Goal: Find specific page/section: Find specific page/section

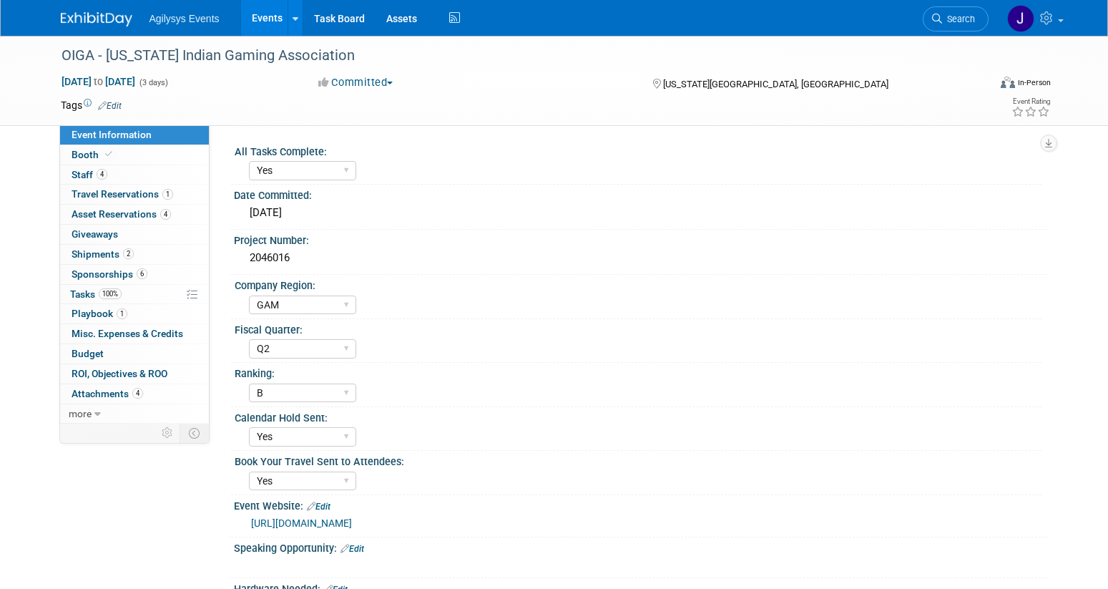
select select "Yes"
select select "GAM"
select select "Q2"
select select "B"
select select "Yes"
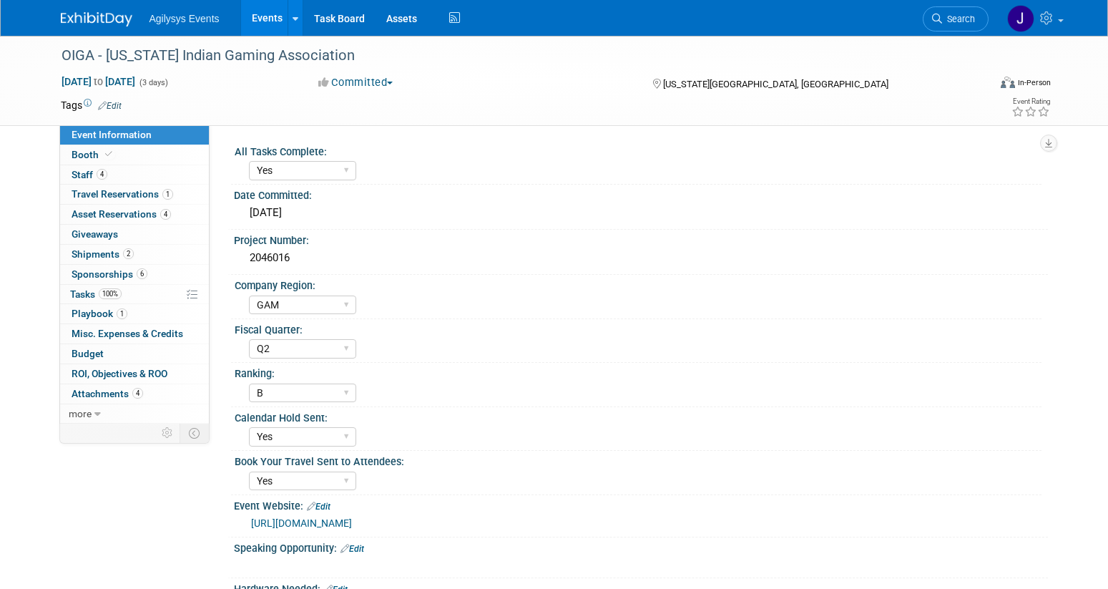
select select "Yes"
click at [266, 29] on link "Events" at bounding box center [267, 18] width 52 height 36
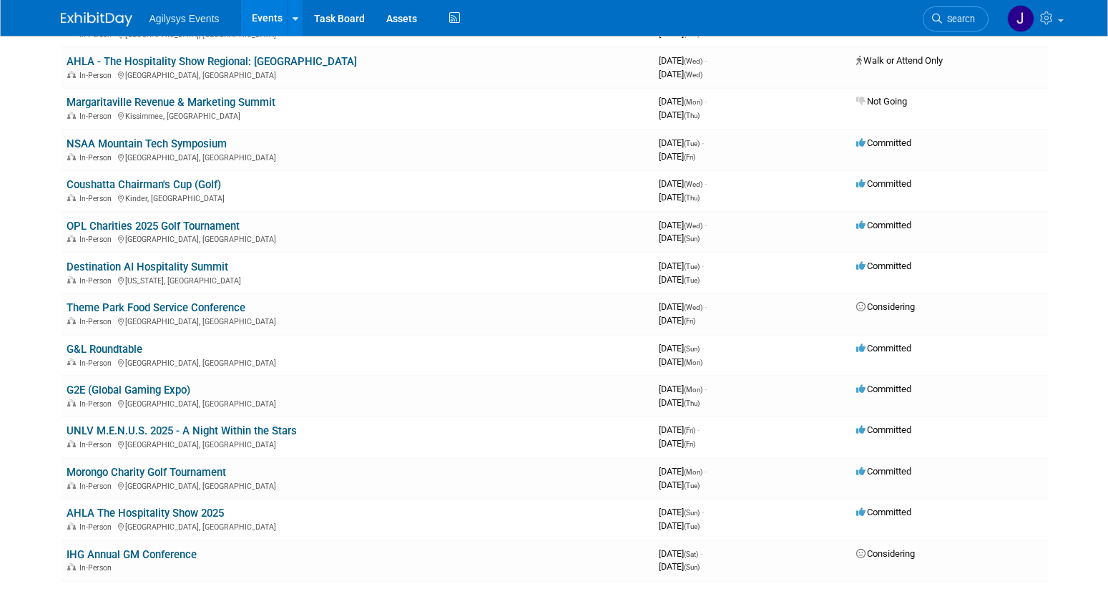
scroll to position [713, 0]
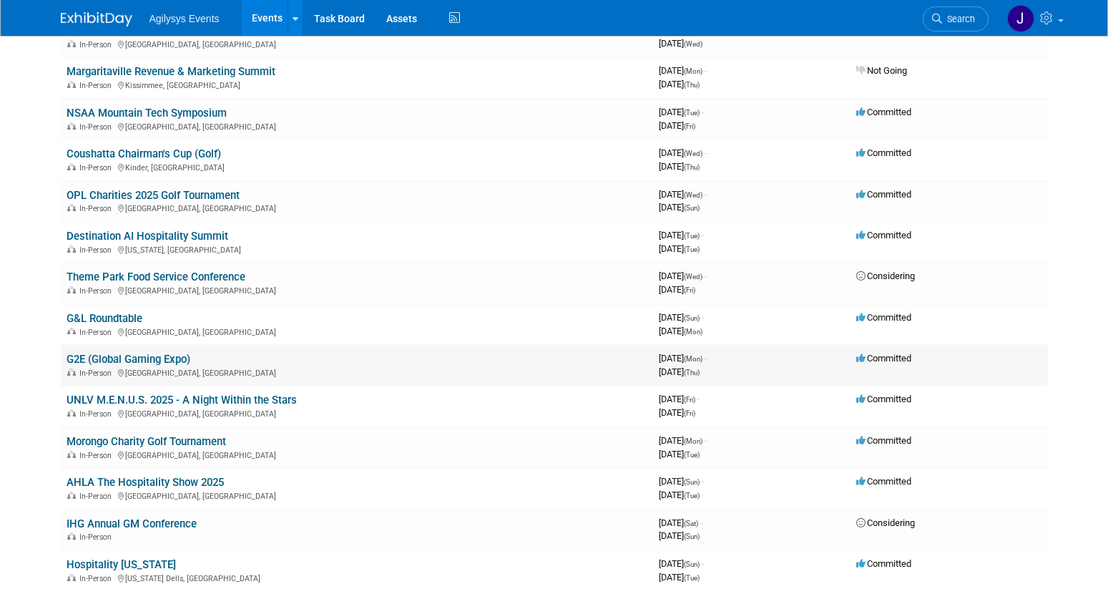
click at [97, 362] on link "G2E (Global Gaming Expo)" at bounding box center [129, 359] width 124 height 13
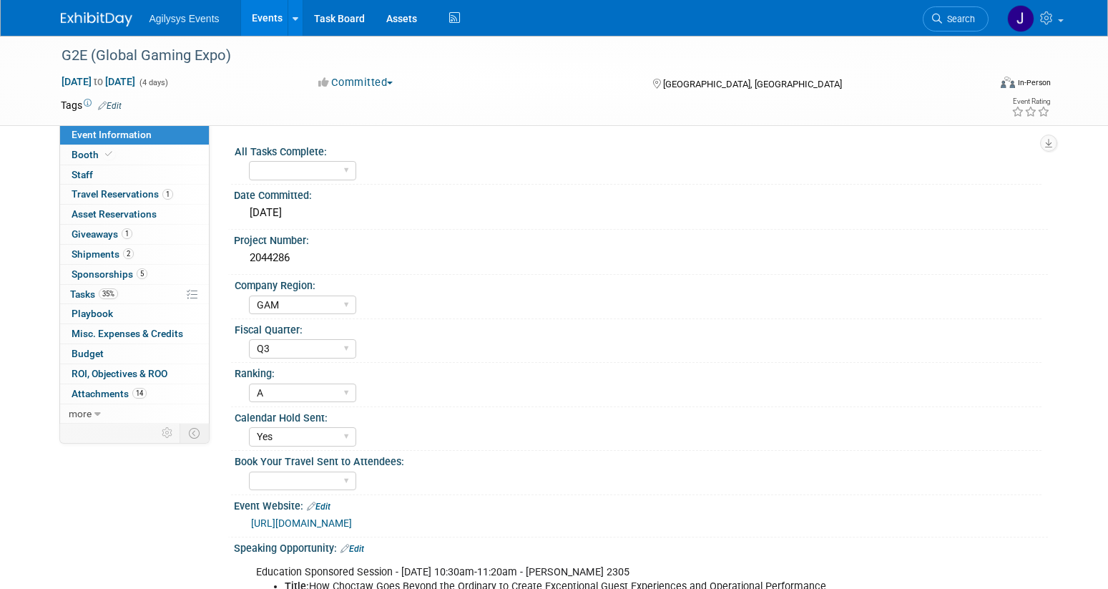
select select "GAM"
select select "Q3"
select select "A"
select select "Yes"
click at [86, 141] on link "Event Information" at bounding box center [134, 134] width 149 height 19
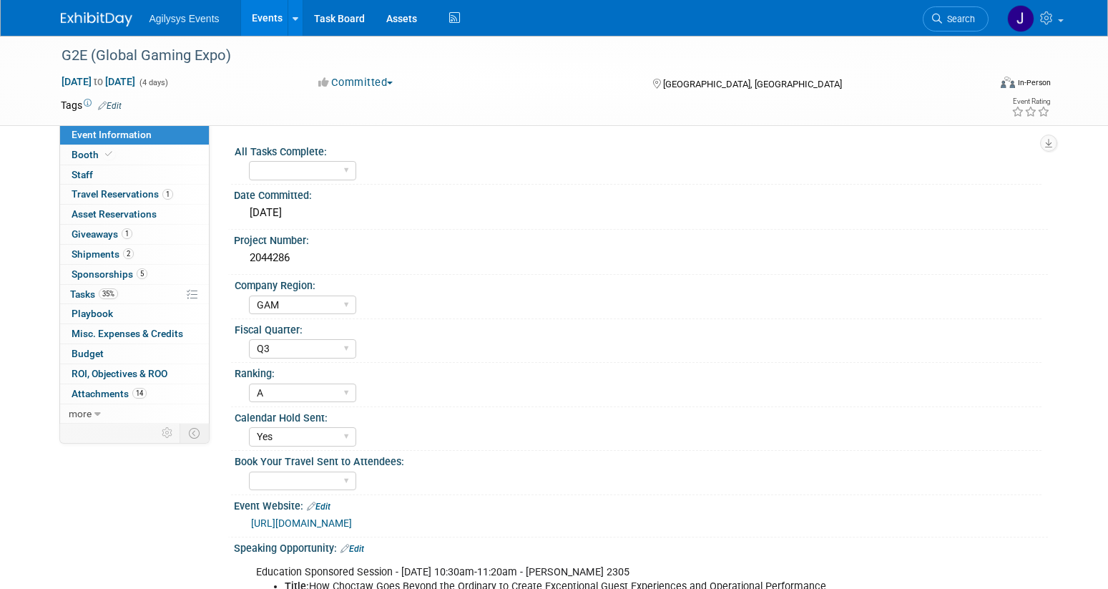
select select "GAM"
select select "Q3"
select select "A"
select select "Yes"
click at [82, 153] on span "Booth" at bounding box center [94, 154] width 44 height 11
